Goal: Information Seeking & Learning: Learn about a topic

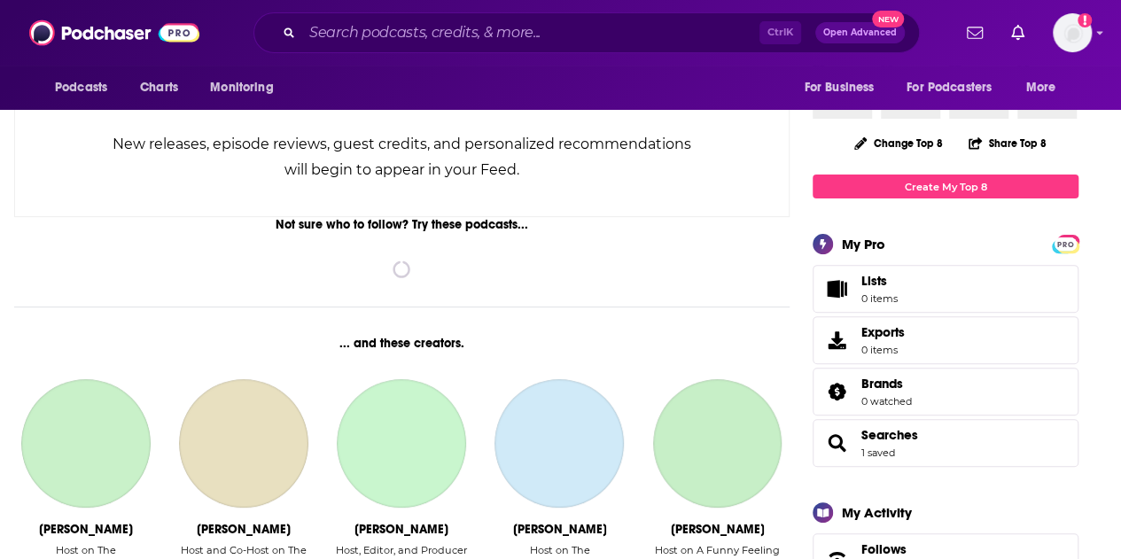
scroll to position [177, 0]
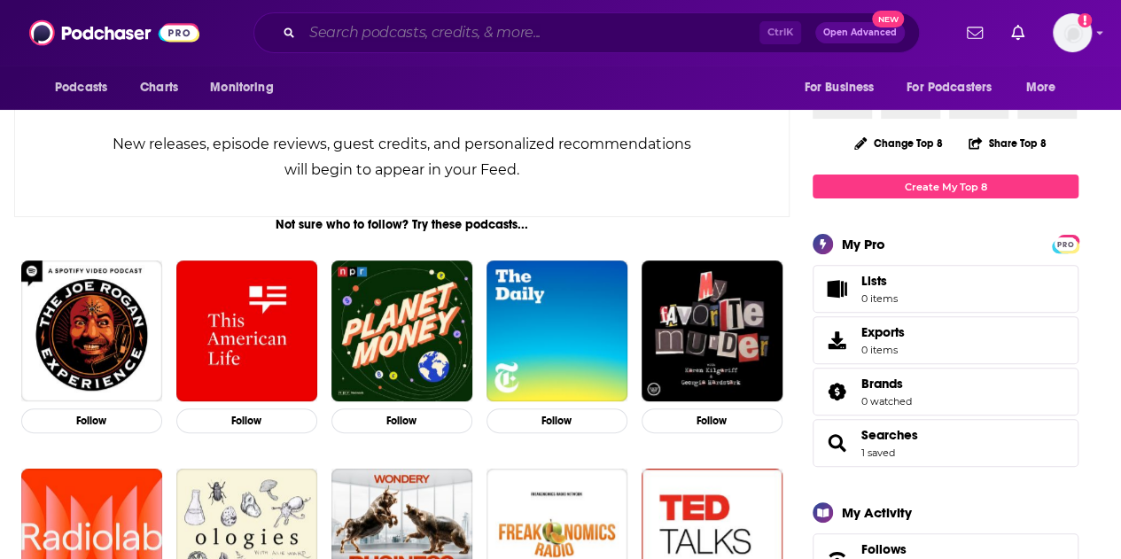
click at [394, 29] on input "Search podcasts, credits, & more..." at bounding box center [530, 33] width 457 height 28
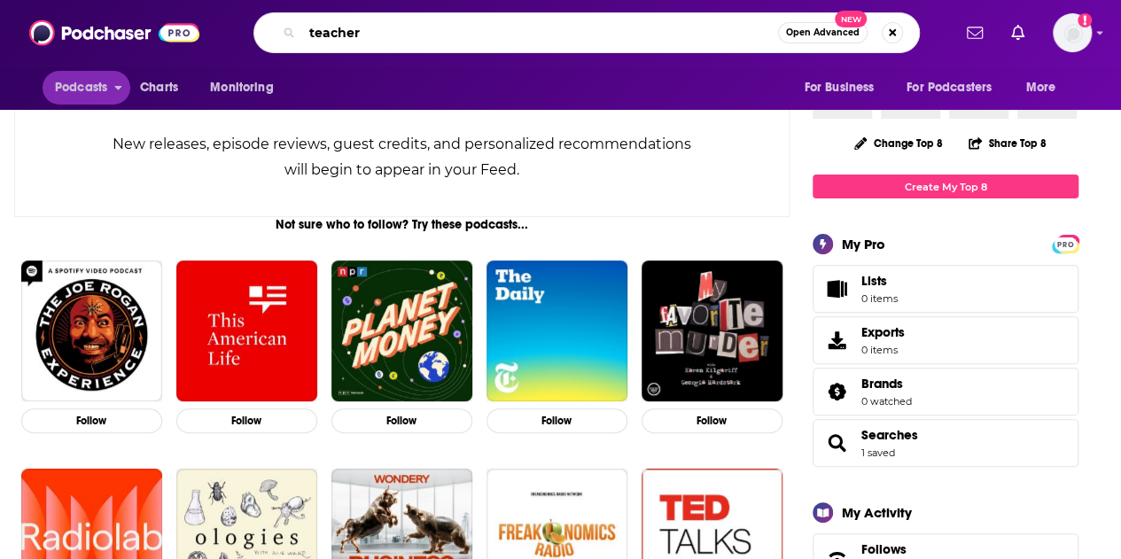
type input "teacher"
click at [85, 83] on span "Podcasts" at bounding box center [81, 87] width 52 height 25
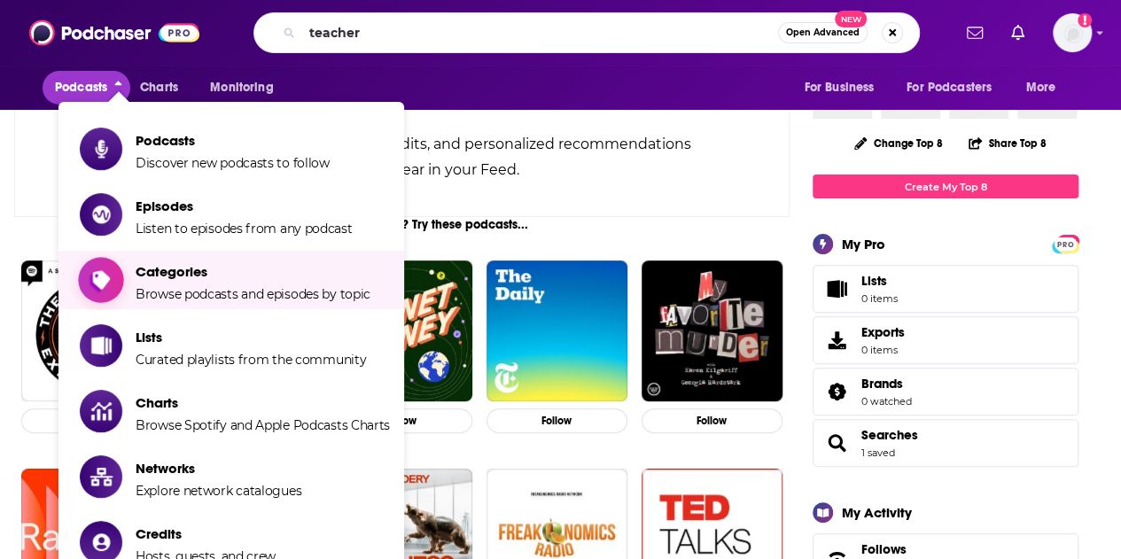
click at [204, 285] on span "Categories Browse podcasts and episodes by topic" at bounding box center [253, 280] width 235 height 44
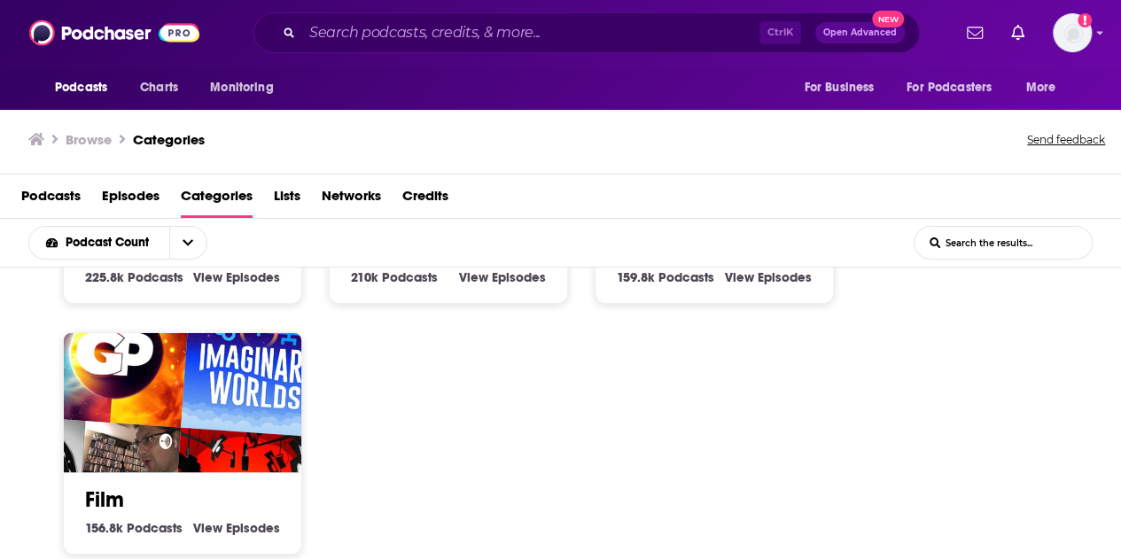
scroll to position [1341, 0]
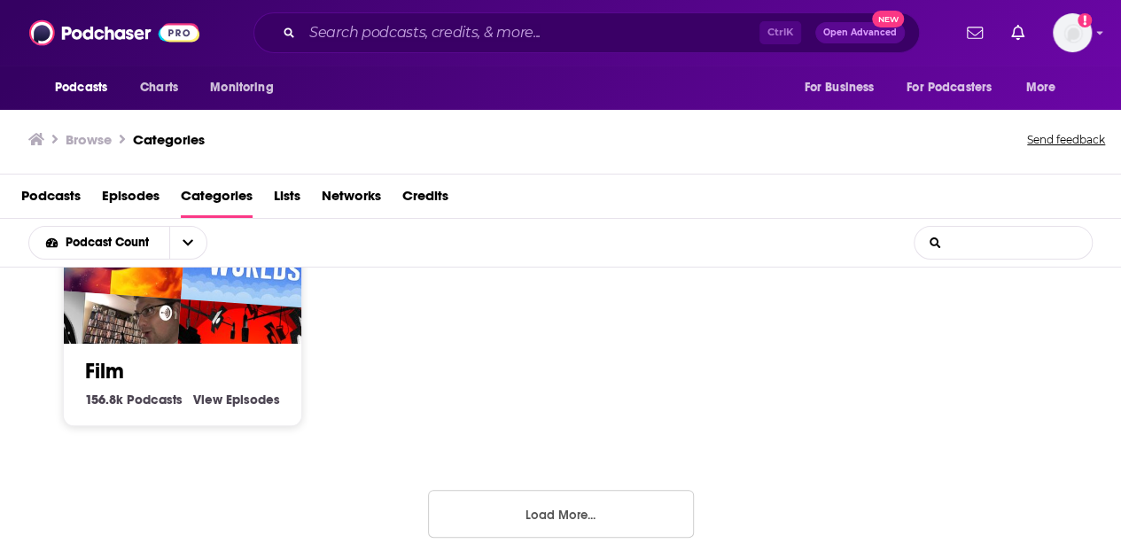
click at [1015, 237] on input "List Search Input" at bounding box center [1003, 243] width 177 height 32
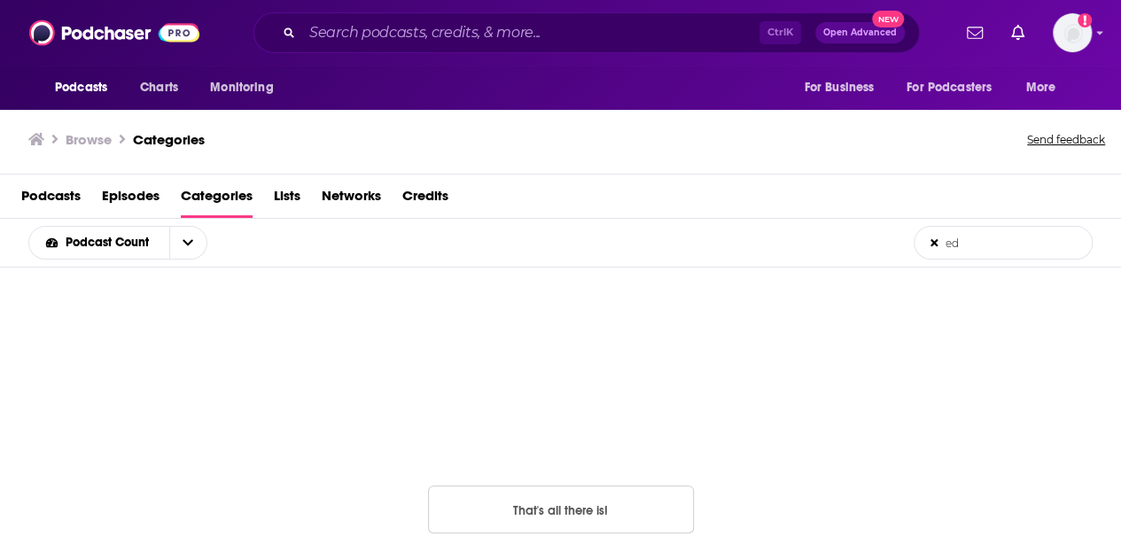
type input "e"
click at [977, 231] on input "teacher" at bounding box center [1003, 243] width 177 height 32
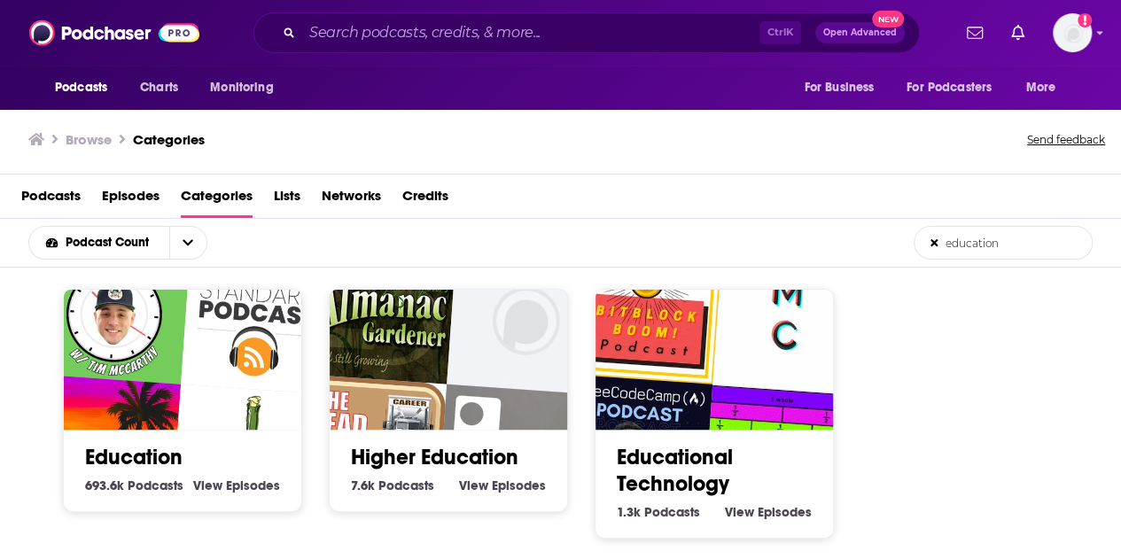
type input "education"
click at [122, 452] on link "Education" at bounding box center [133, 457] width 97 height 27
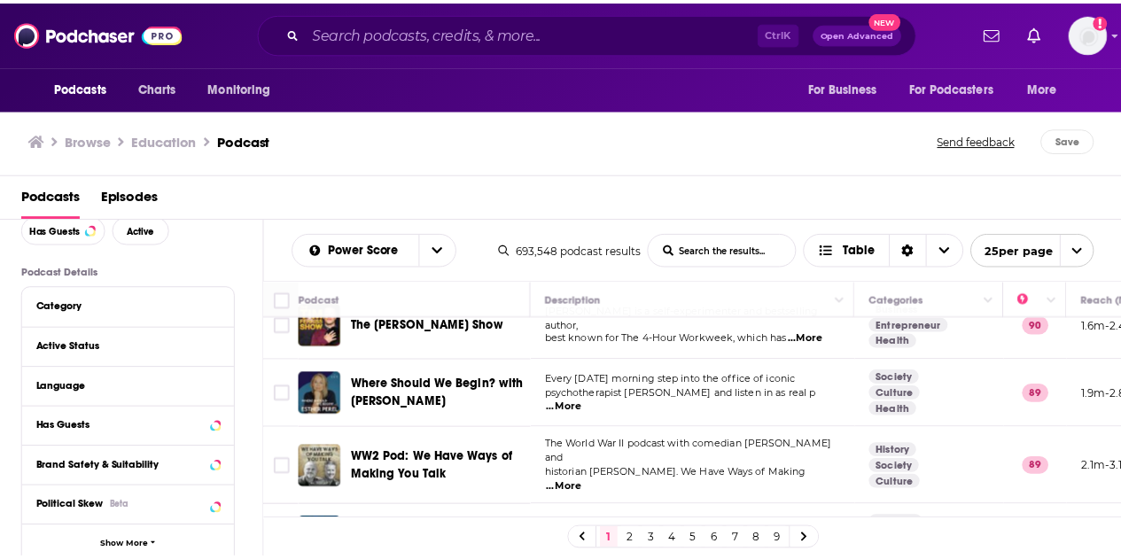
scroll to position [1329, 0]
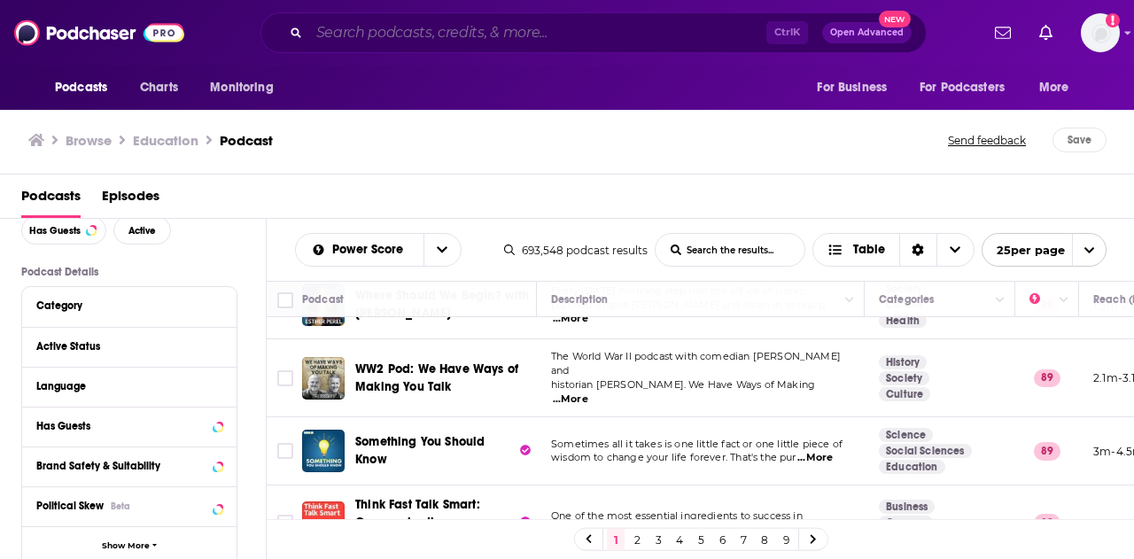
click at [384, 45] on input "Search podcasts, credits, & more..." at bounding box center [537, 33] width 457 height 28
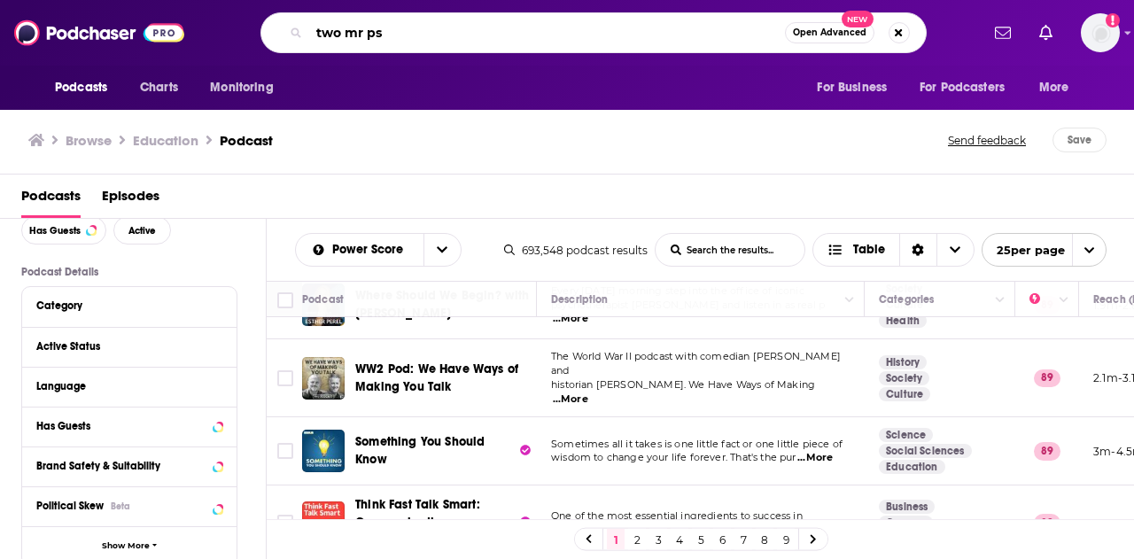
type input "two mr ps"
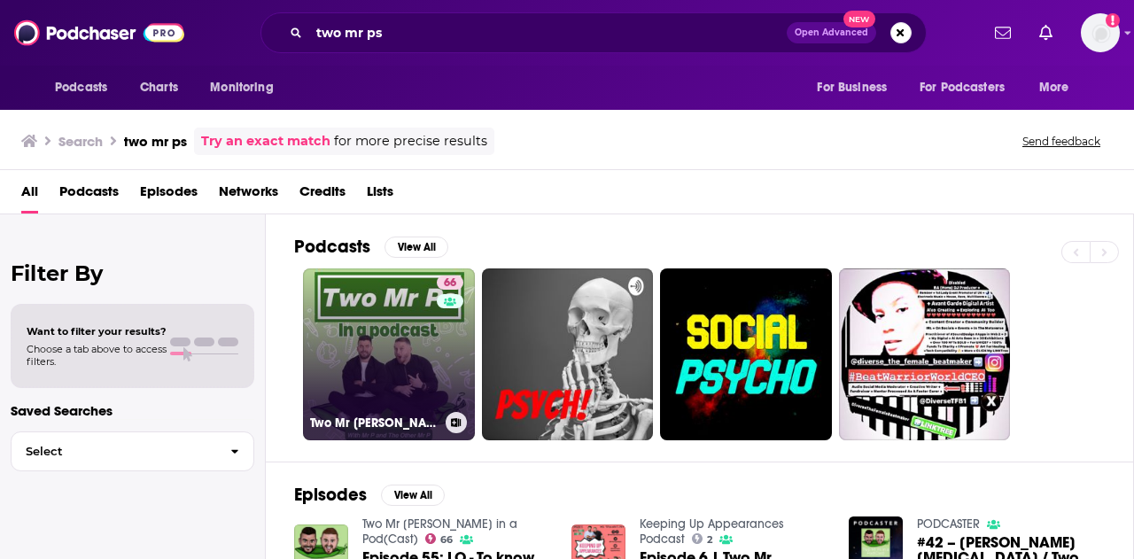
click at [367, 296] on link "66 Two Mr [PERSON_NAME] in a Pod(Cast)" at bounding box center [389, 355] width 172 height 172
